Goal: Task Accomplishment & Management: Complete application form

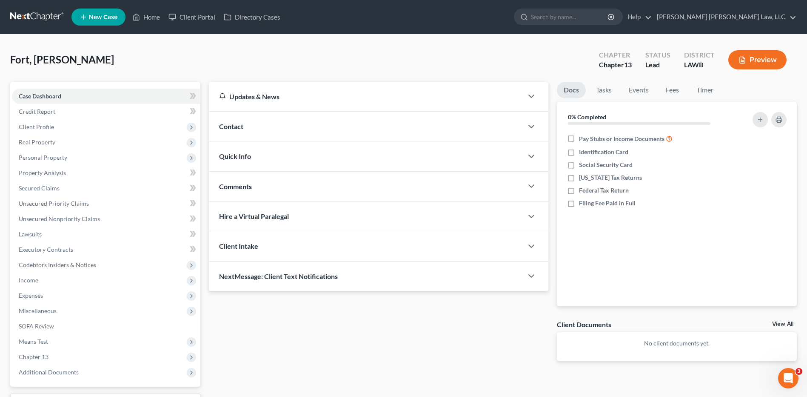
click at [28, 20] on link at bounding box center [37, 16] width 54 height 15
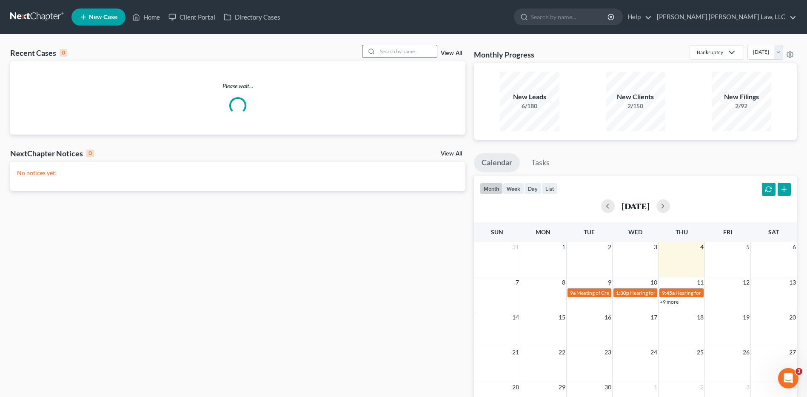
click at [395, 49] on input "search" at bounding box center [407, 51] width 60 height 12
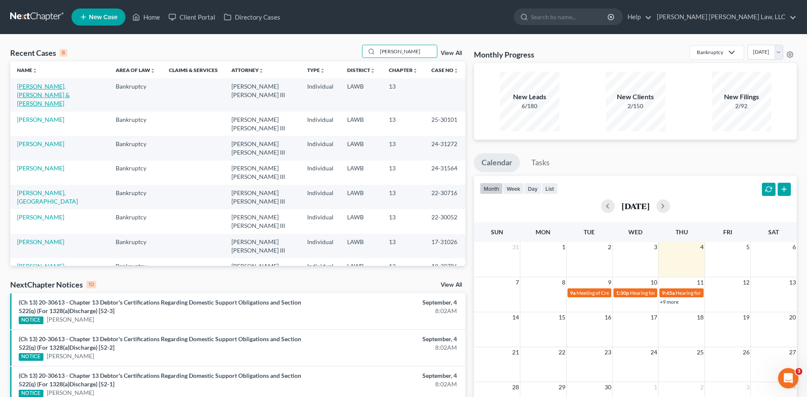
type input "[PERSON_NAME]"
click at [66, 88] on link "[PERSON_NAME], [PERSON_NAME] & [PERSON_NAME]" at bounding box center [43, 95] width 53 height 24
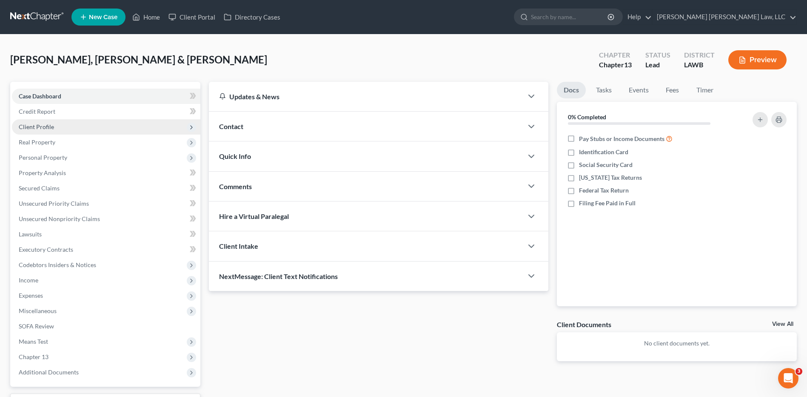
click at [42, 127] on span "Client Profile" at bounding box center [36, 126] width 35 height 7
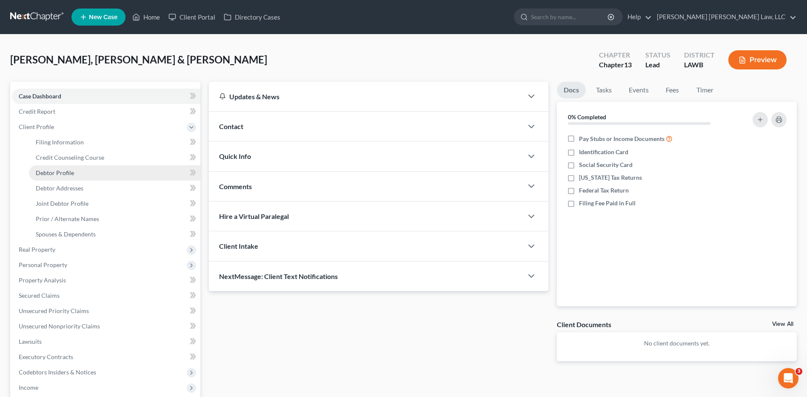
click at [55, 171] on span "Debtor Profile" at bounding box center [55, 172] width 38 height 7
select select "1"
select select "0"
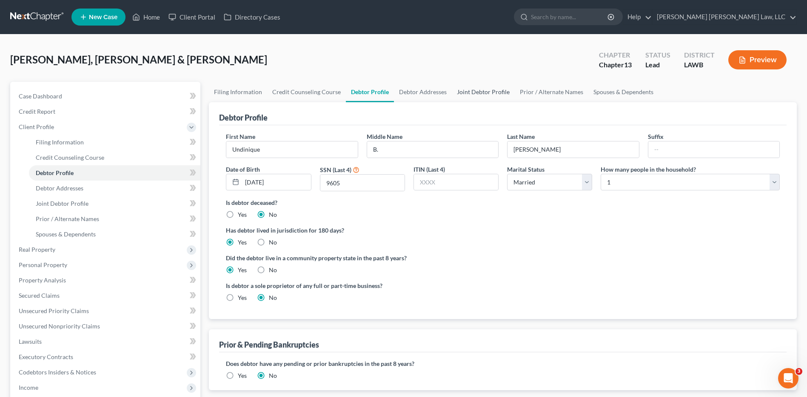
click at [494, 89] on link "Joint Debtor Profile" at bounding box center [483, 92] width 63 height 20
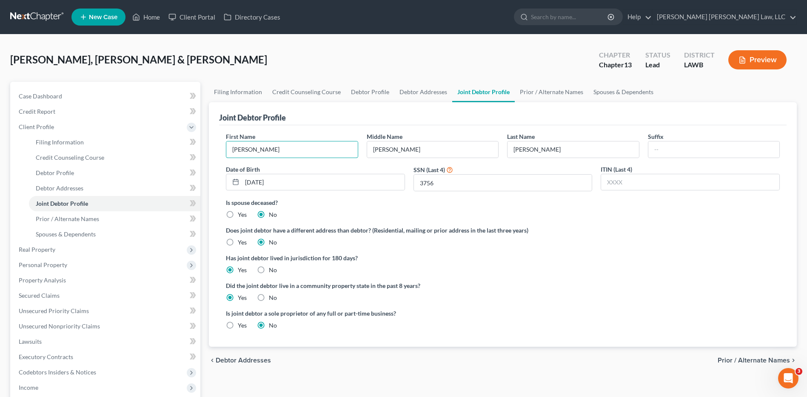
drag, startPoint x: 291, startPoint y: 151, endPoint x: 223, endPoint y: 159, distance: 68.1
click at [225, 159] on div "First Name [PERSON_NAME] Middle Name [PERSON_NAME] Last Name [PERSON_NAME] Date…" at bounding box center [503, 165] width 562 height 66
type input "Chauntell"
click at [392, 149] on input "[PERSON_NAME]" at bounding box center [432, 149] width 131 height 16
drag, startPoint x: 417, startPoint y: 152, endPoint x: 393, endPoint y: 150, distance: 24.0
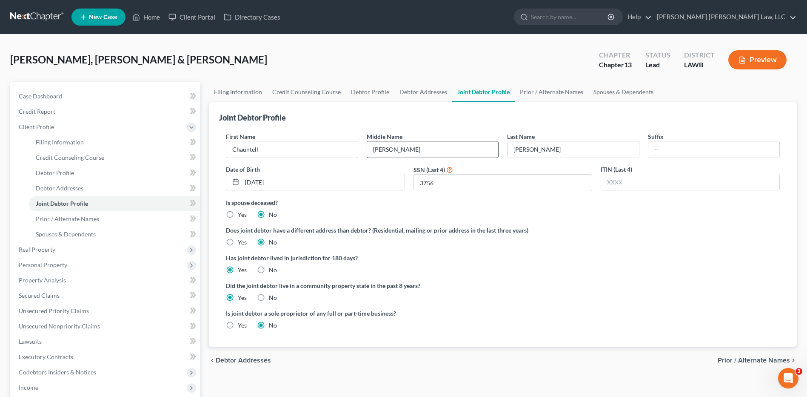
click at [393, 150] on input "[PERSON_NAME]" at bounding box center [432, 149] width 131 height 16
type input "[PERSON_NAME]"
click at [512, 147] on input "[PERSON_NAME]" at bounding box center [573, 149] width 131 height 16
type input "[PERSON_NAME]"
click at [46, 265] on span "Personal Property" at bounding box center [43, 264] width 49 height 7
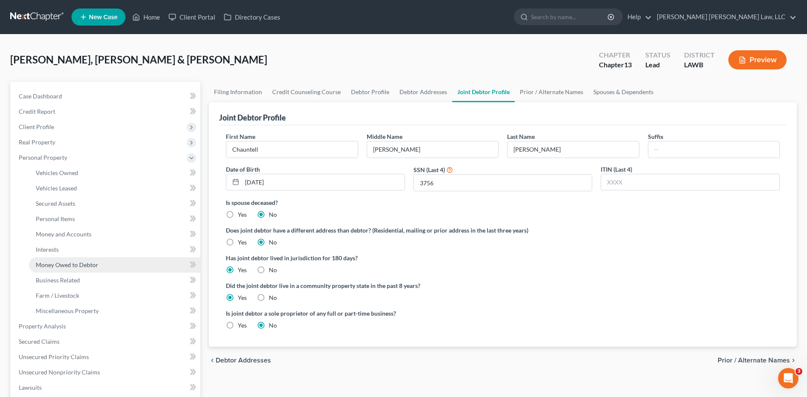
click at [46, 266] on span "Money Owed to Debtor" at bounding box center [67, 264] width 63 height 7
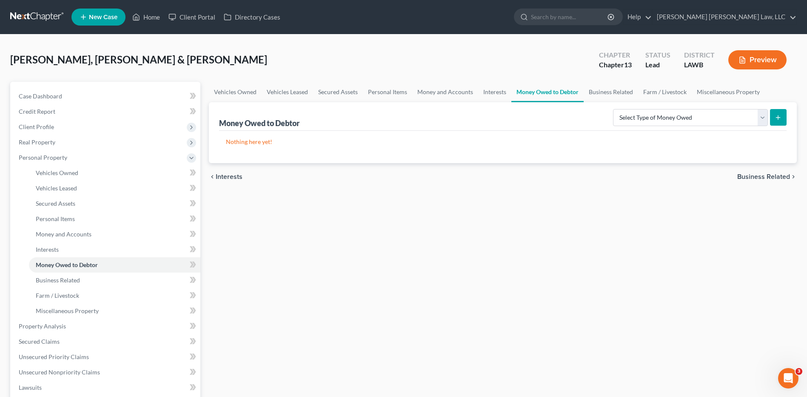
click at [33, 17] on link at bounding box center [37, 16] width 54 height 15
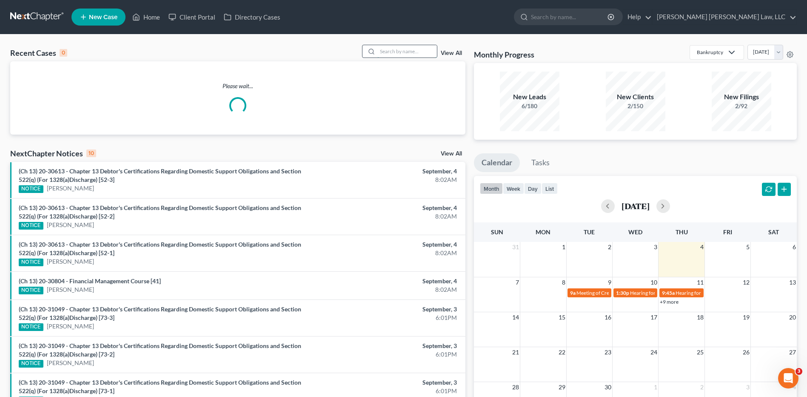
click at [380, 48] on input "search" at bounding box center [407, 51] width 60 height 12
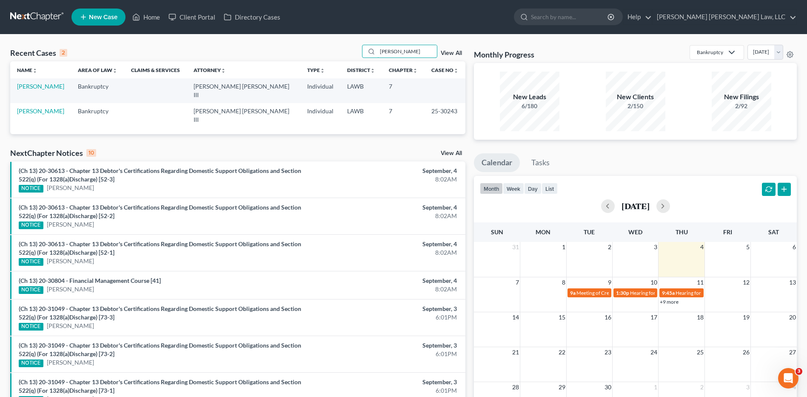
type input "manzi"
click at [35, 88] on link "Manzi, Misty" at bounding box center [40, 86] width 47 height 7
